Goal: Go to known website: Go to known website

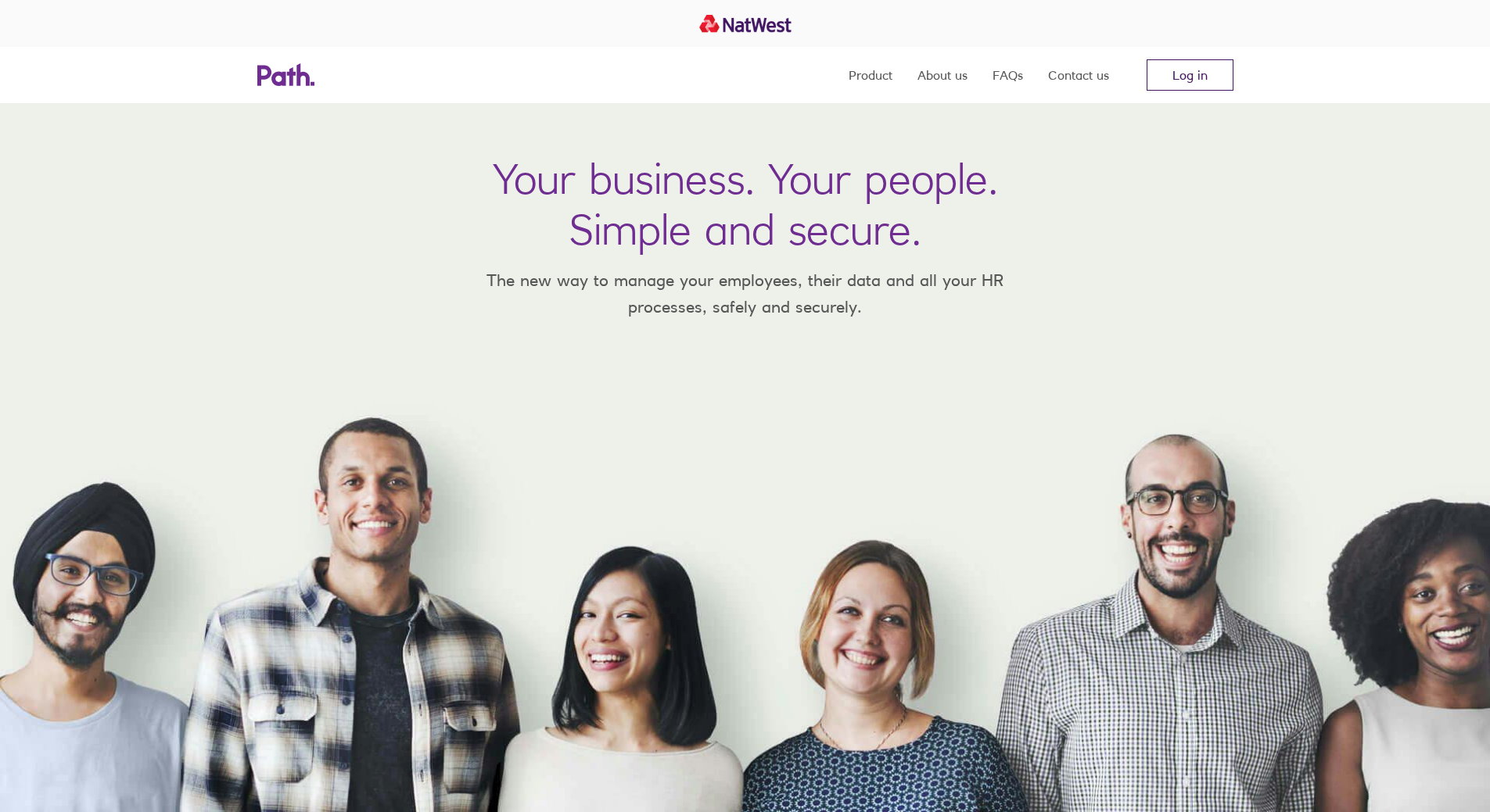
click at [1175, 72] on link "Log in" at bounding box center [1190, 75] width 87 height 31
